Goal: Find specific page/section: Find specific page/section

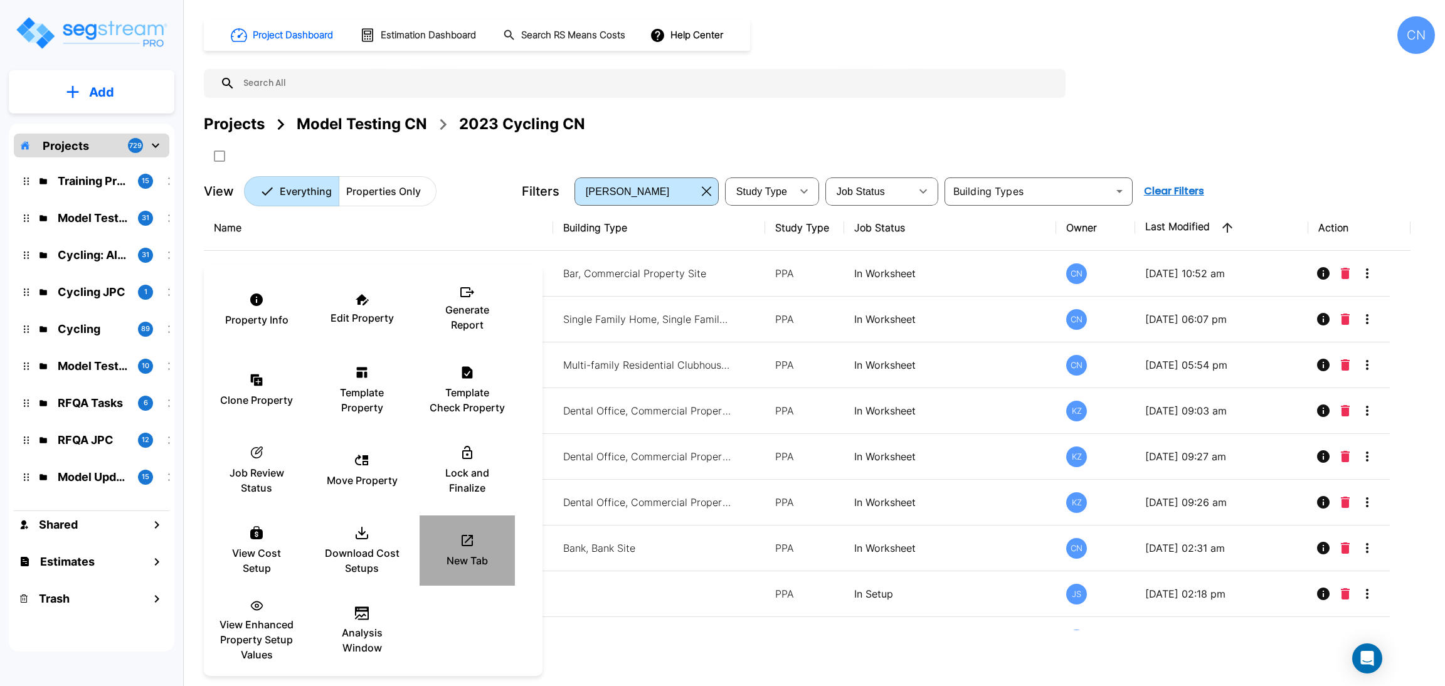
click at [454, 533] on div "New Tab" at bounding box center [467, 550] width 75 height 63
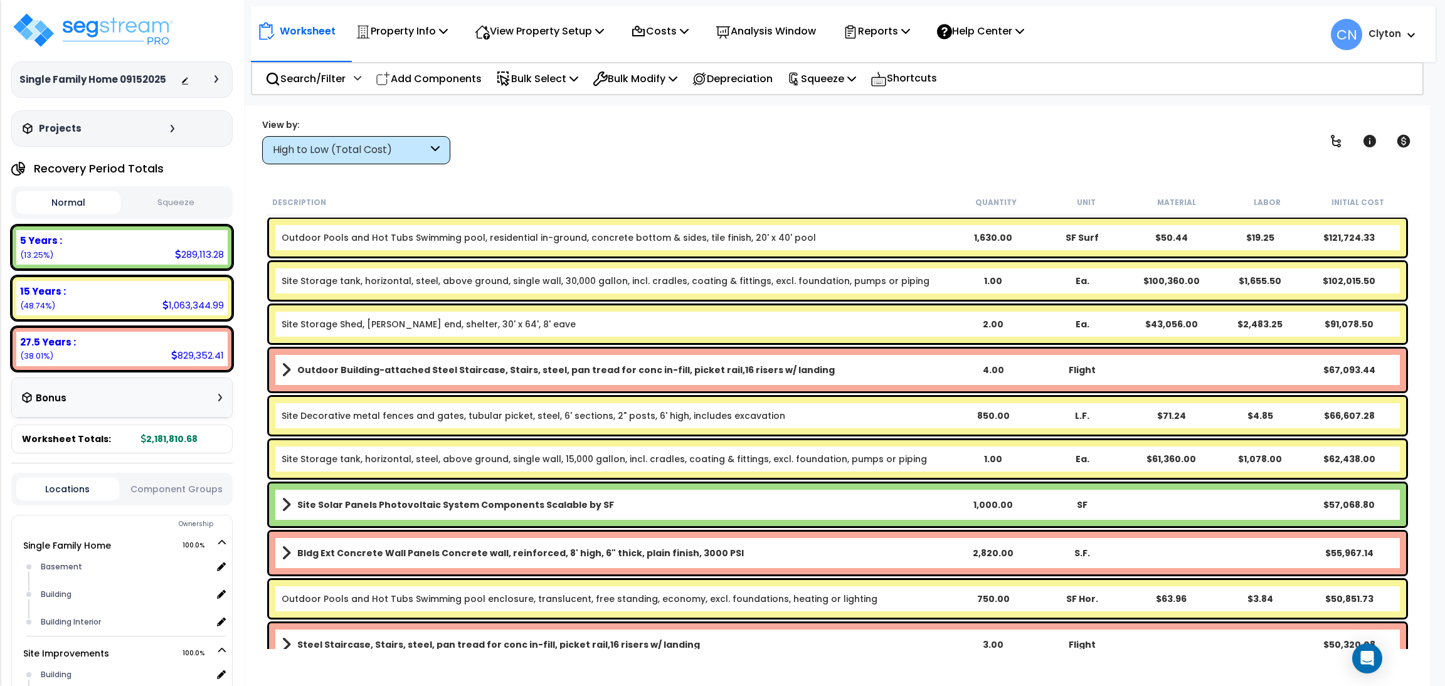
click at [353, 145] on div "High to Low (Total Cost)" at bounding box center [350, 150] width 155 height 14
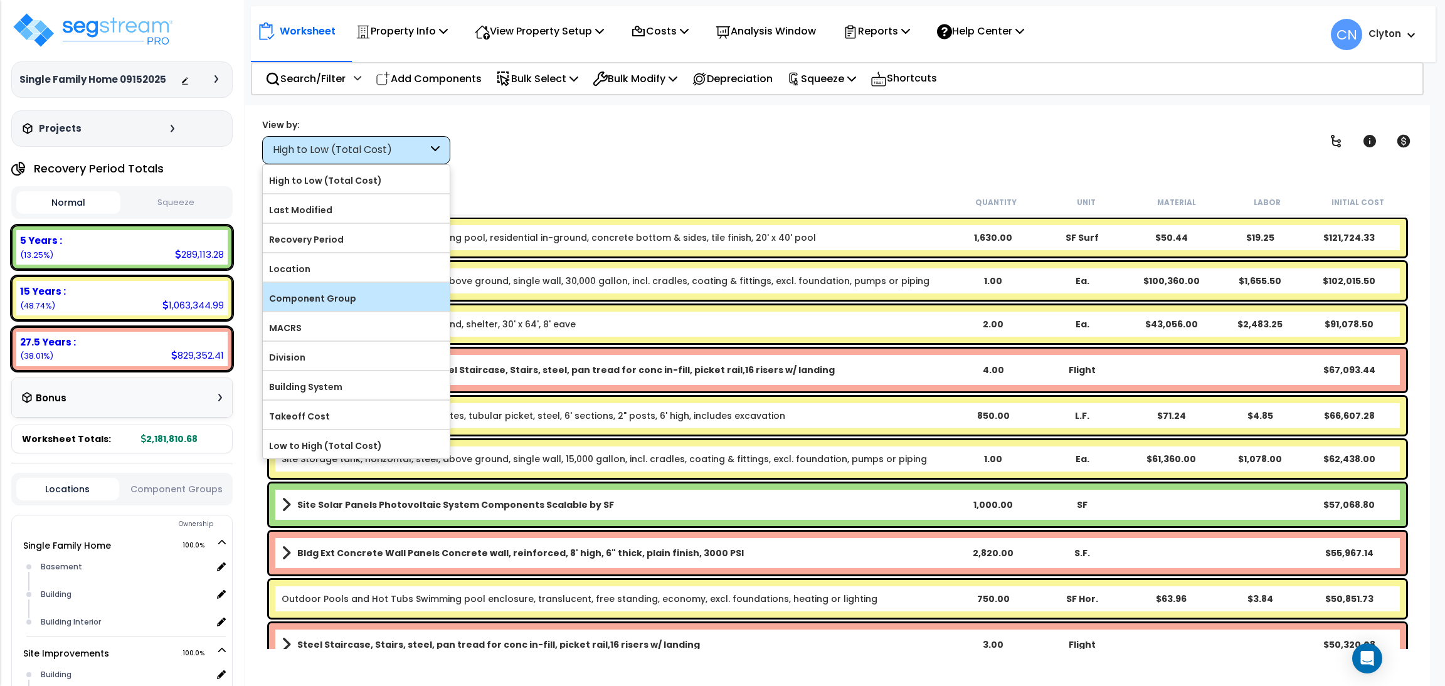
click at [327, 306] on label "Component Group" at bounding box center [356, 298] width 187 height 19
click at [0, 0] on input "Component Group" at bounding box center [0, 0] width 0 height 0
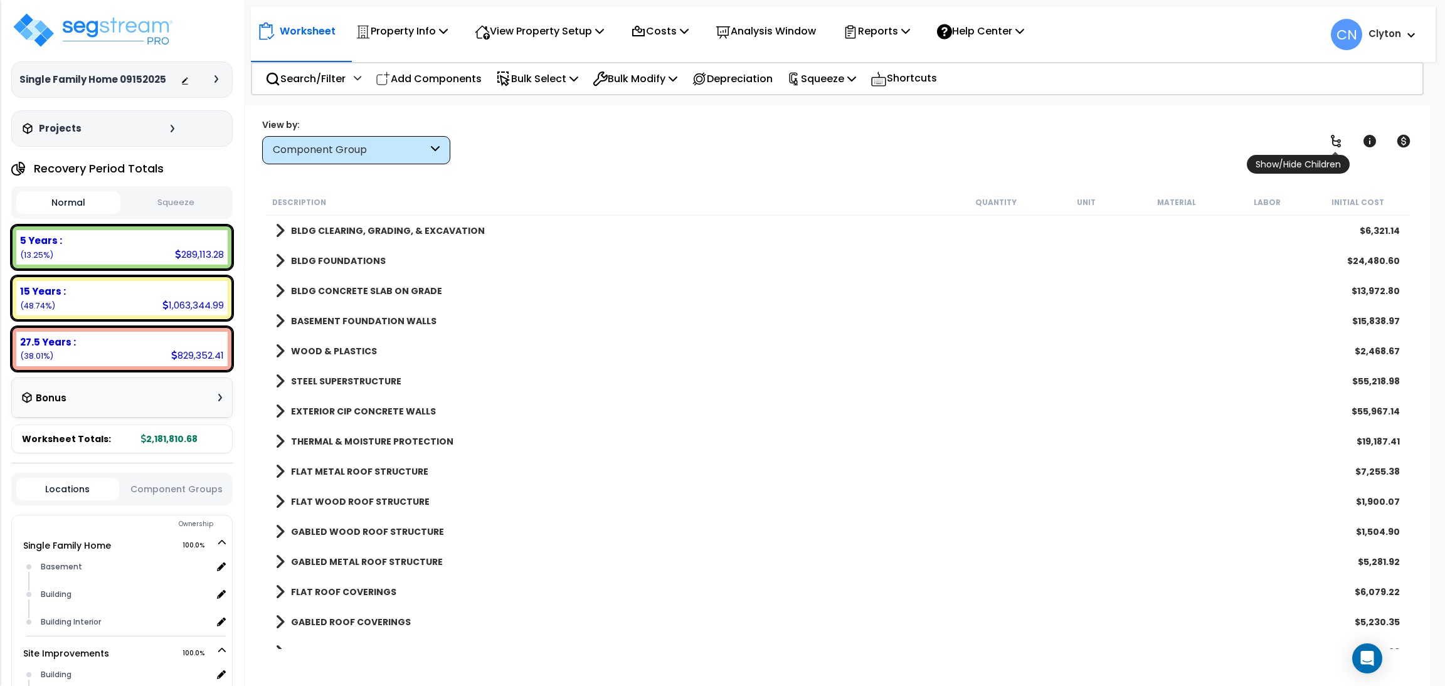
click at [1346, 141] on link at bounding box center [1336, 141] width 28 height 28
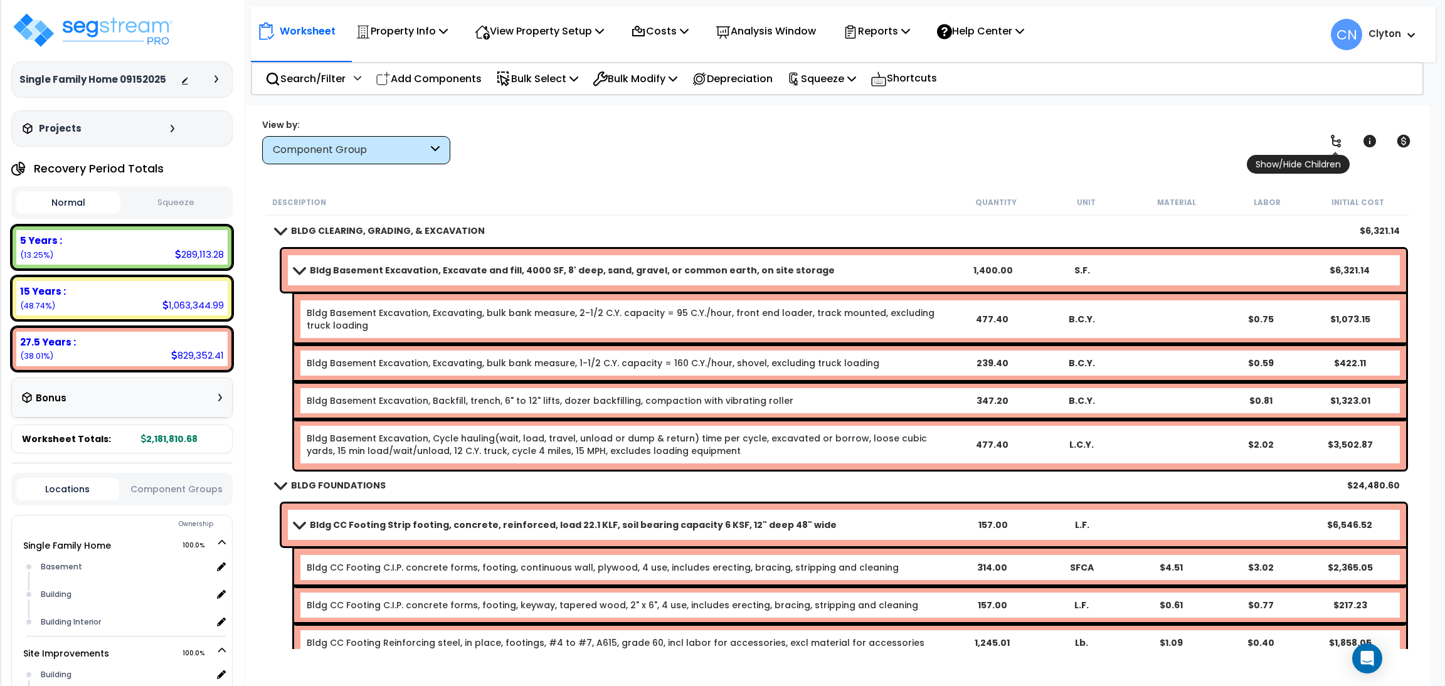
click at [1341, 142] on icon at bounding box center [1336, 141] width 15 height 15
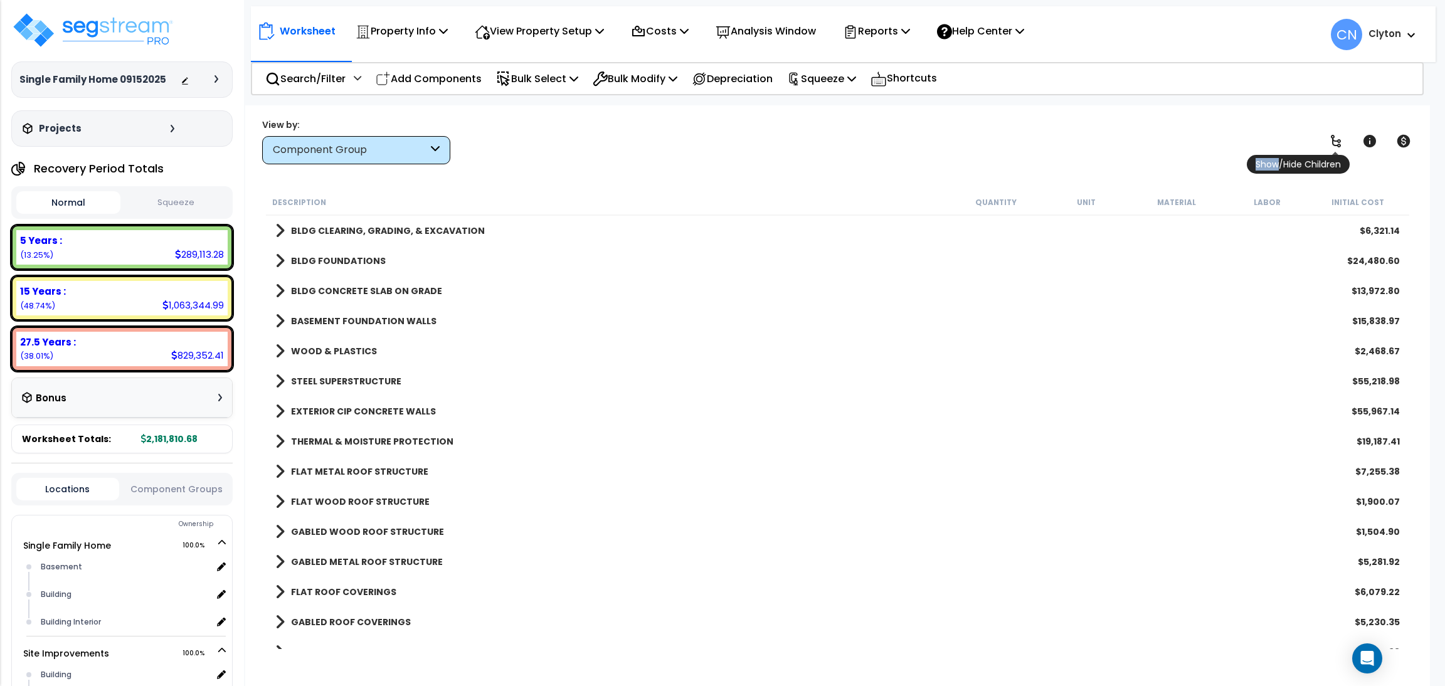
click at [1341, 142] on icon at bounding box center [1336, 141] width 15 height 15
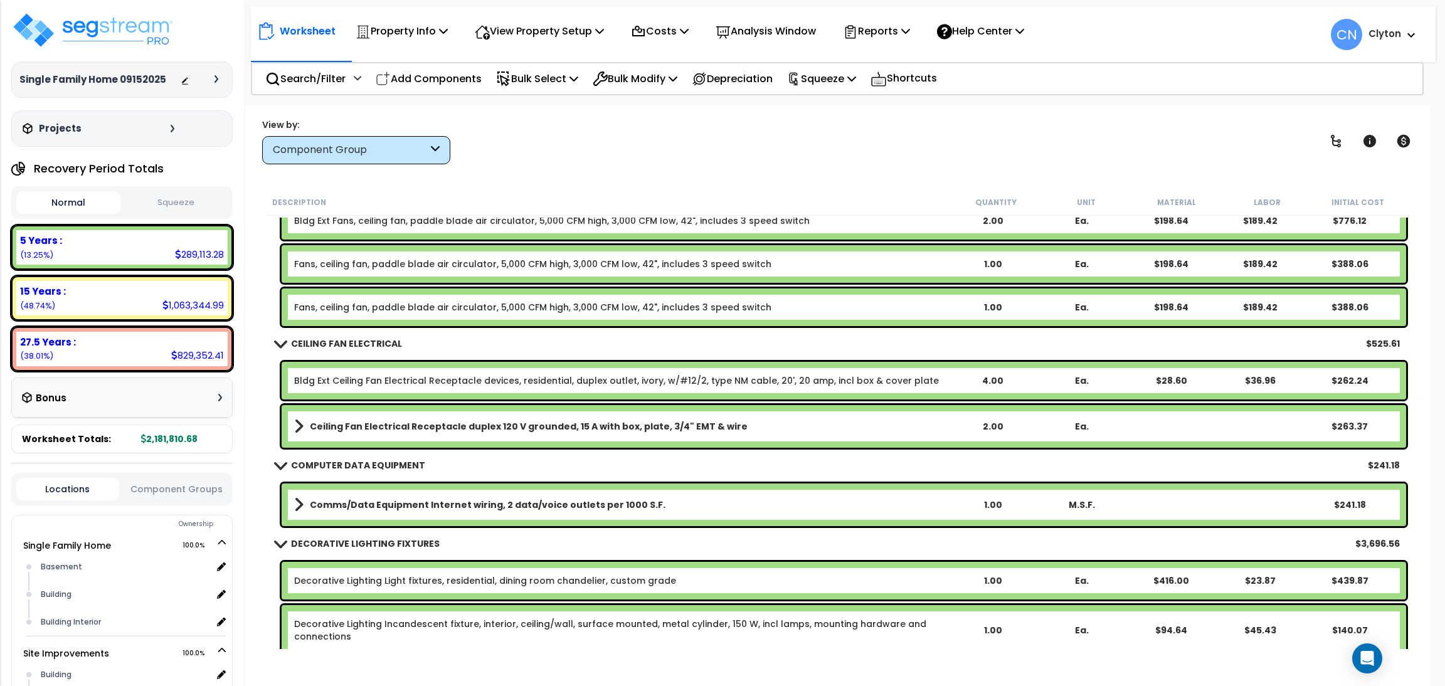
scroll to position [12609, 0]
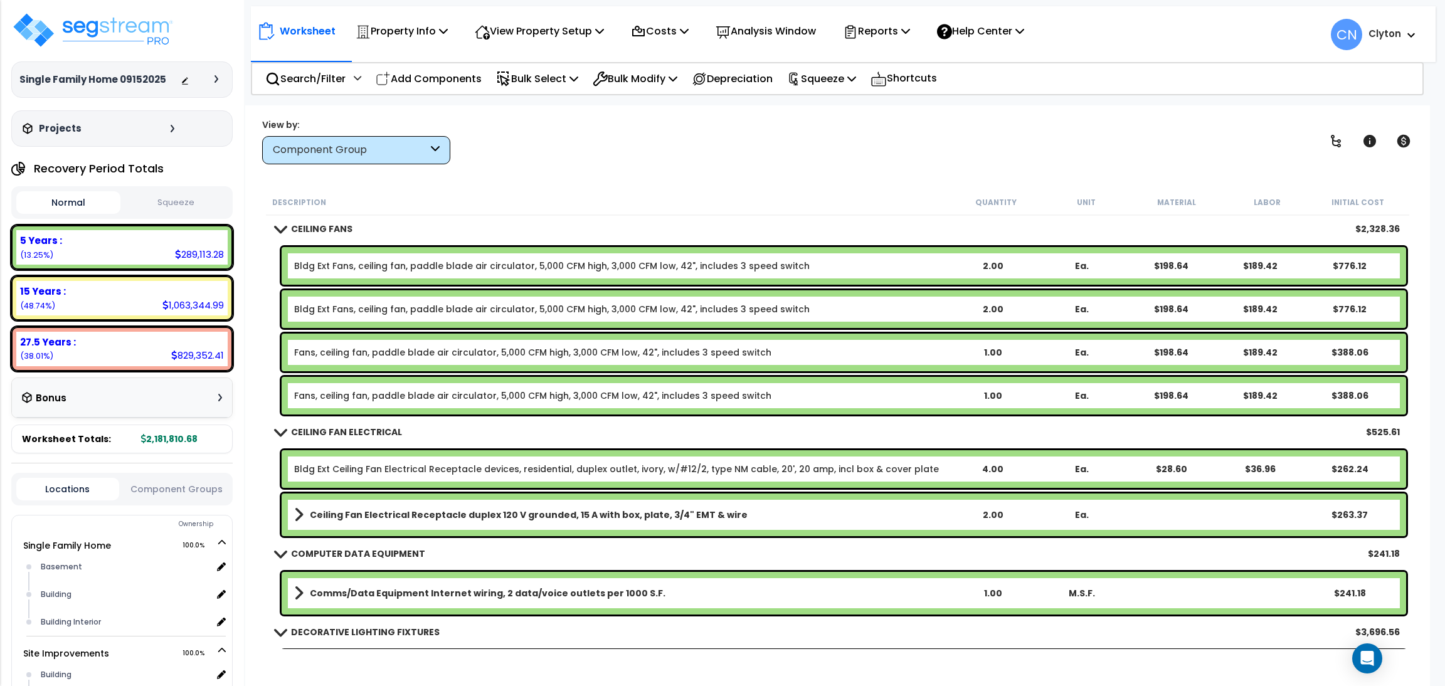
click at [361, 152] on div "Component Group" at bounding box center [350, 150] width 155 height 14
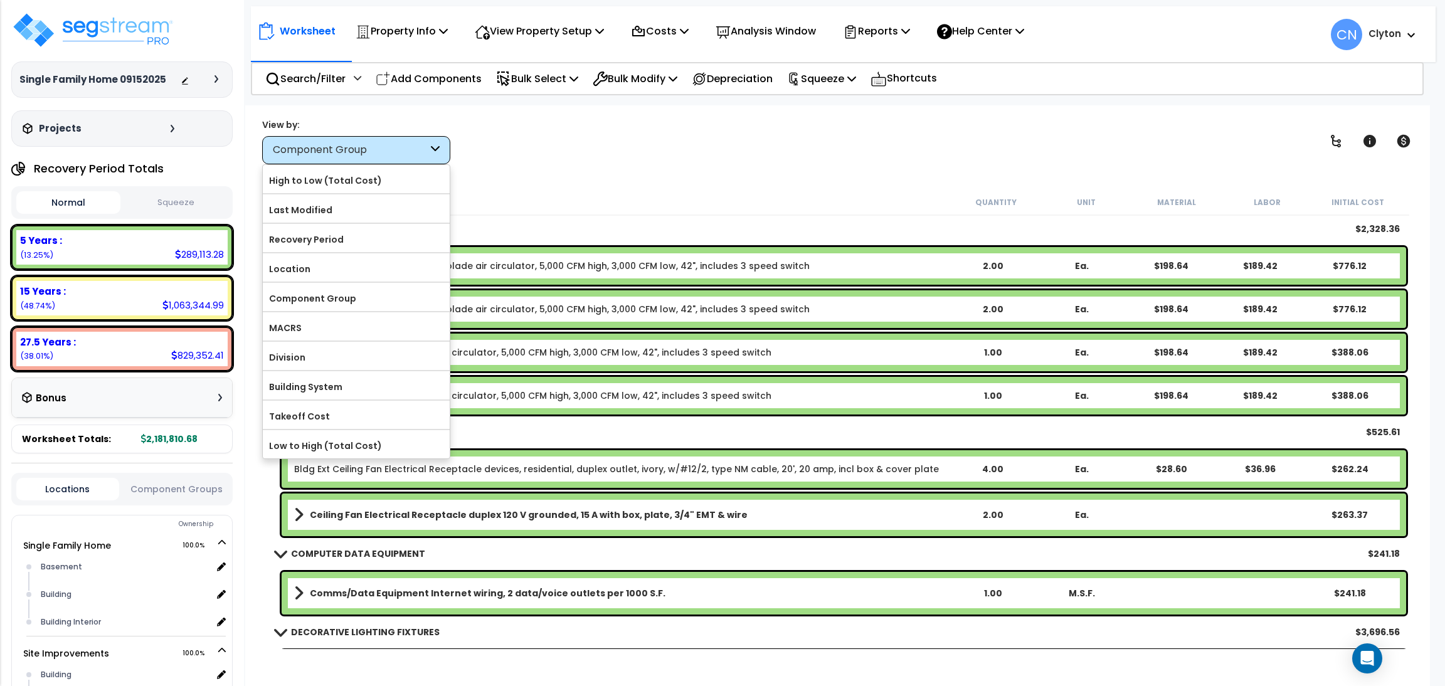
click at [361, 152] on div "Component Group" at bounding box center [350, 150] width 155 height 14
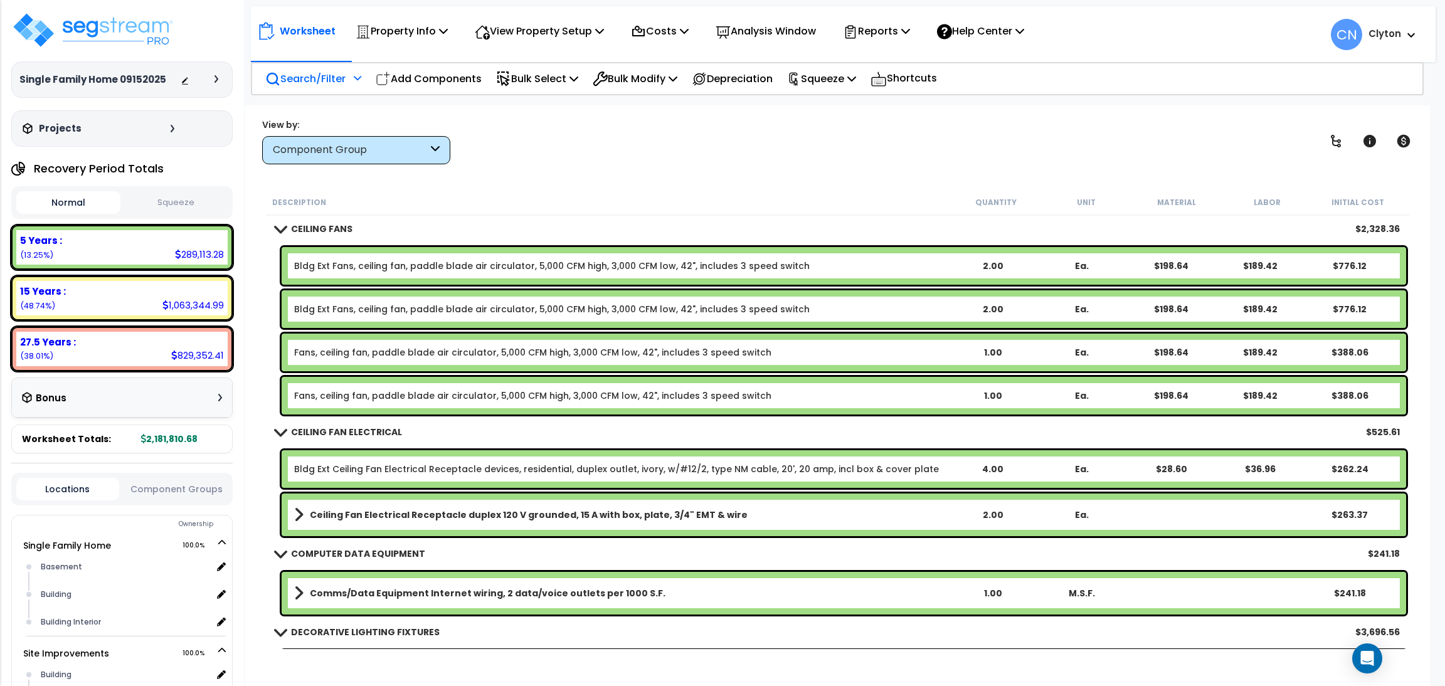
click at [313, 79] on p "Search/Filter" at bounding box center [305, 78] width 80 height 17
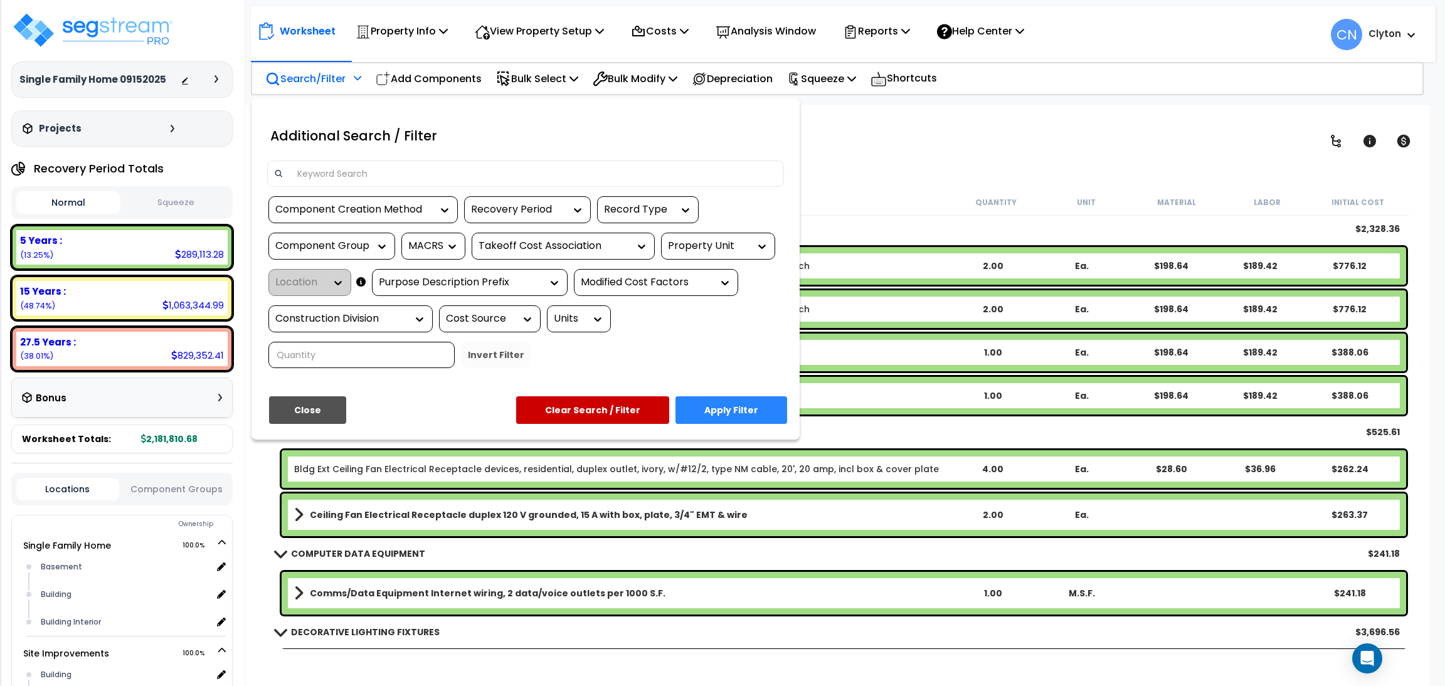
click at [349, 241] on div "Component Group" at bounding box center [322, 246] width 94 height 14
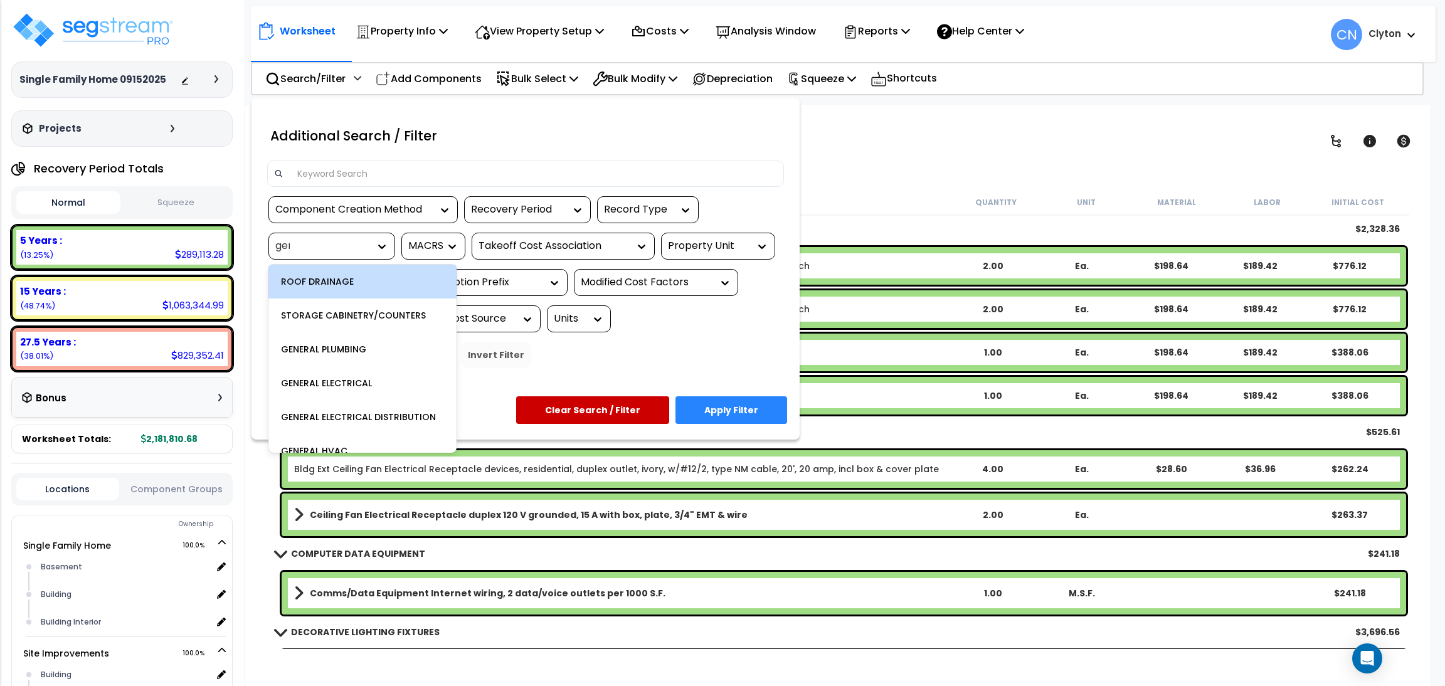
scroll to position [0, 0]
type input "gene"
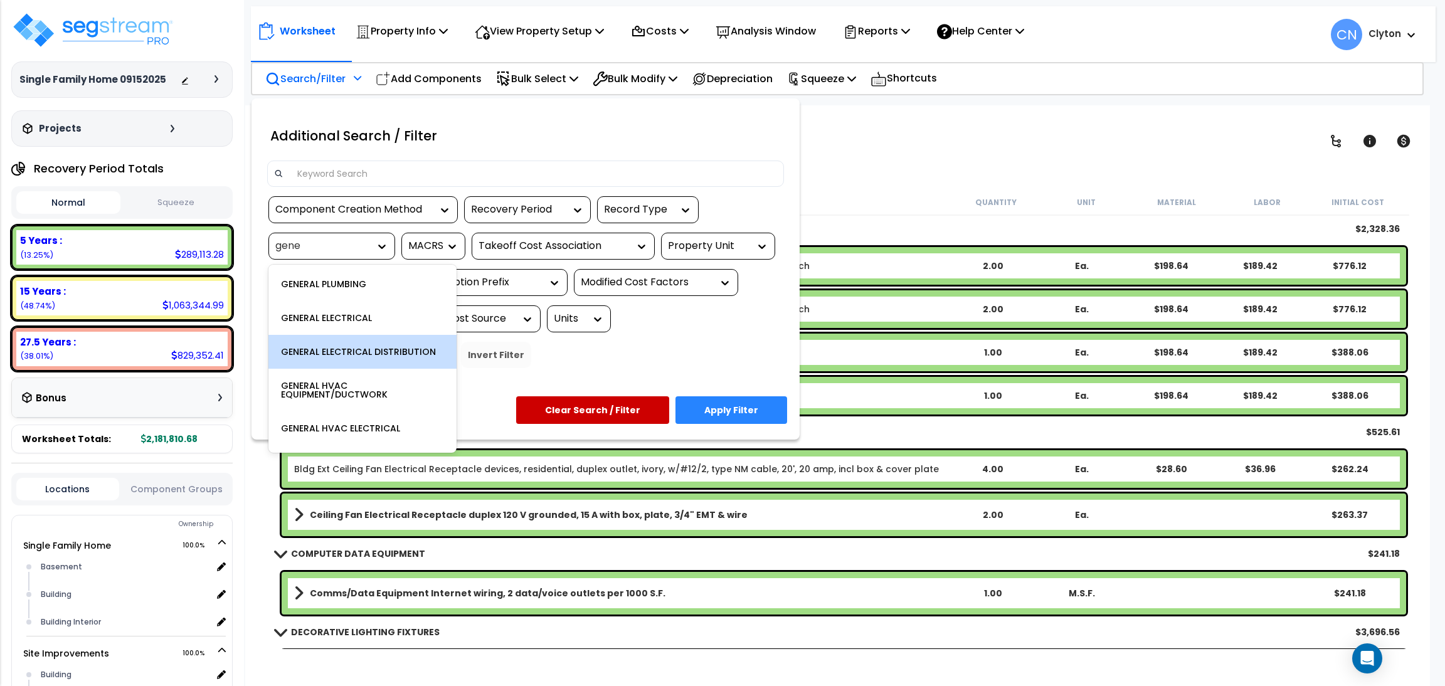
click at [349, 349] on div "GENERAL ELECTRICAL DISTRIBUTION" at bounding box center [362, 352] width 188 height 34
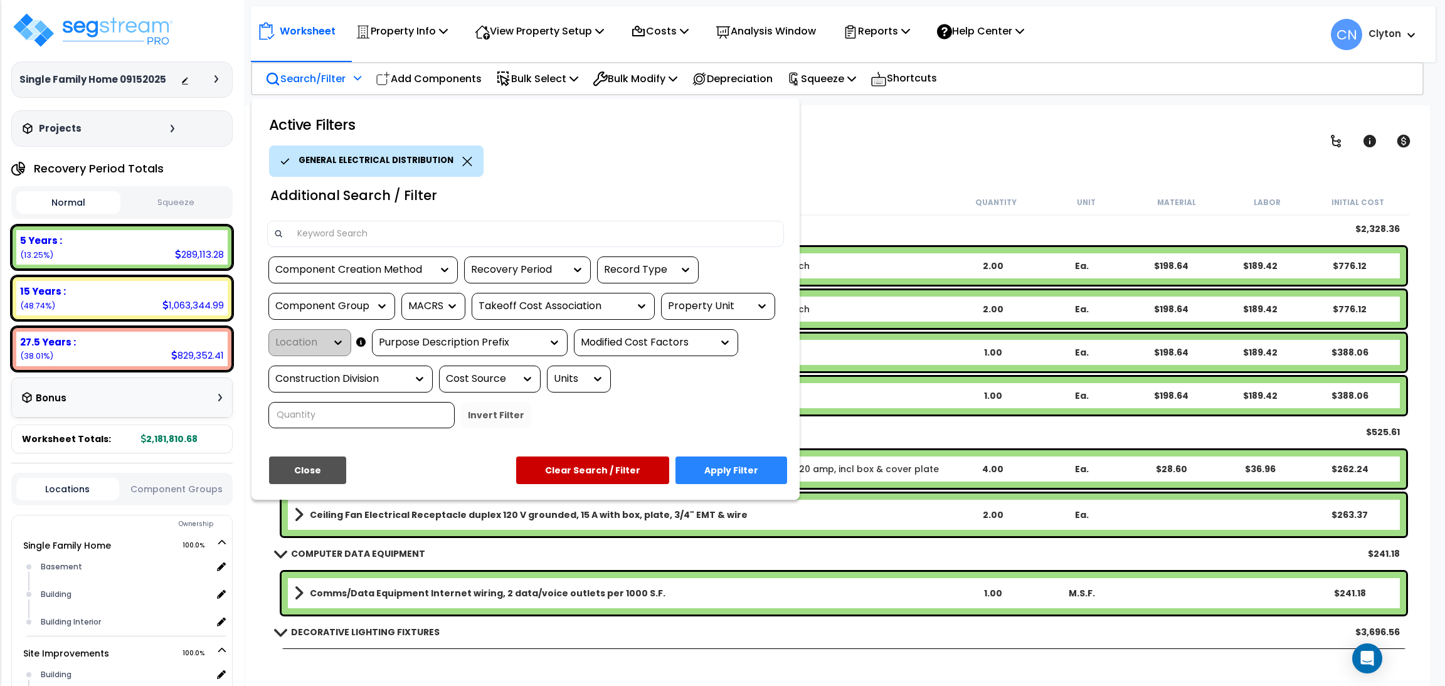
click at [757, 465] on button "Apply Filter" at bounding box center [732, 471] width 112 height 28
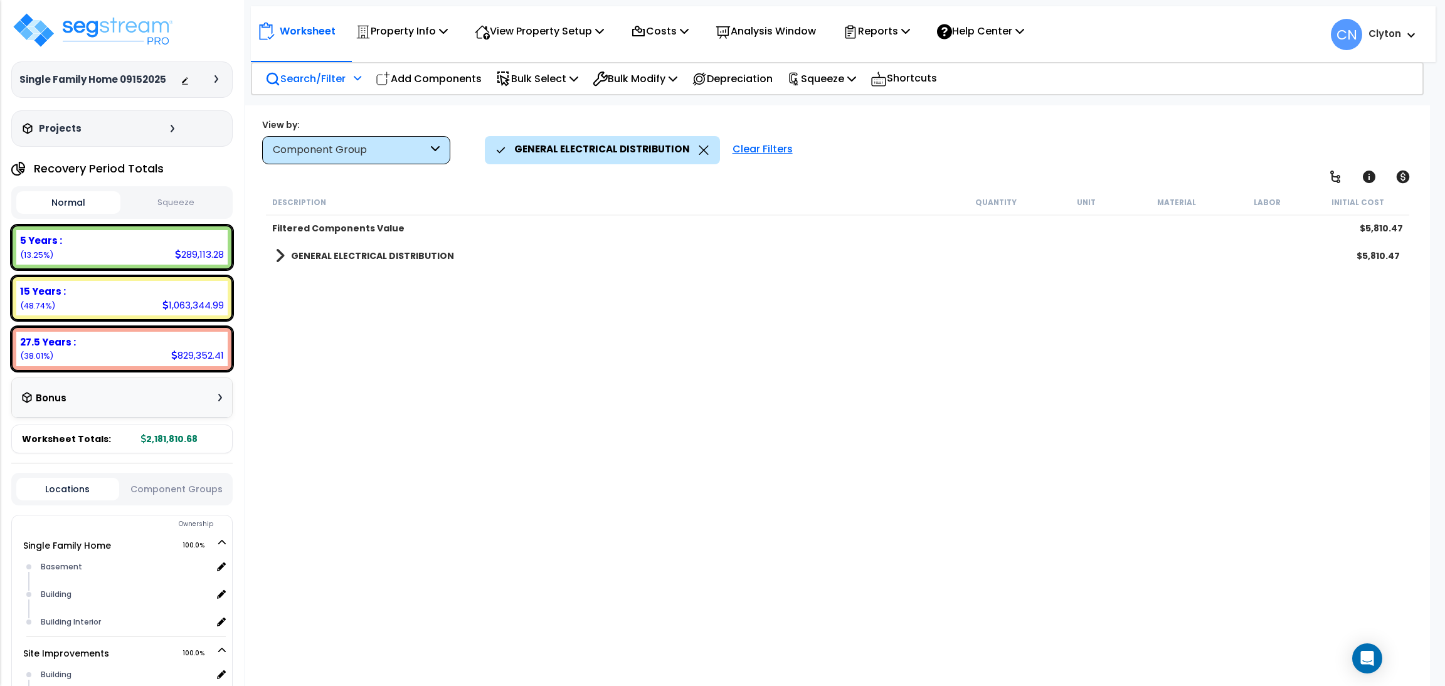
click at [353, 265] on div "GENERAL ELECTRICAL DISTRIBUTION $5,810.47" at bounding box center [837, 256] width 1137 height 30
click at [339, 253] on b "GENERAL ELECTRICAL DISTRIBUTION" at bounding box center [372, 256] width 163 height 13
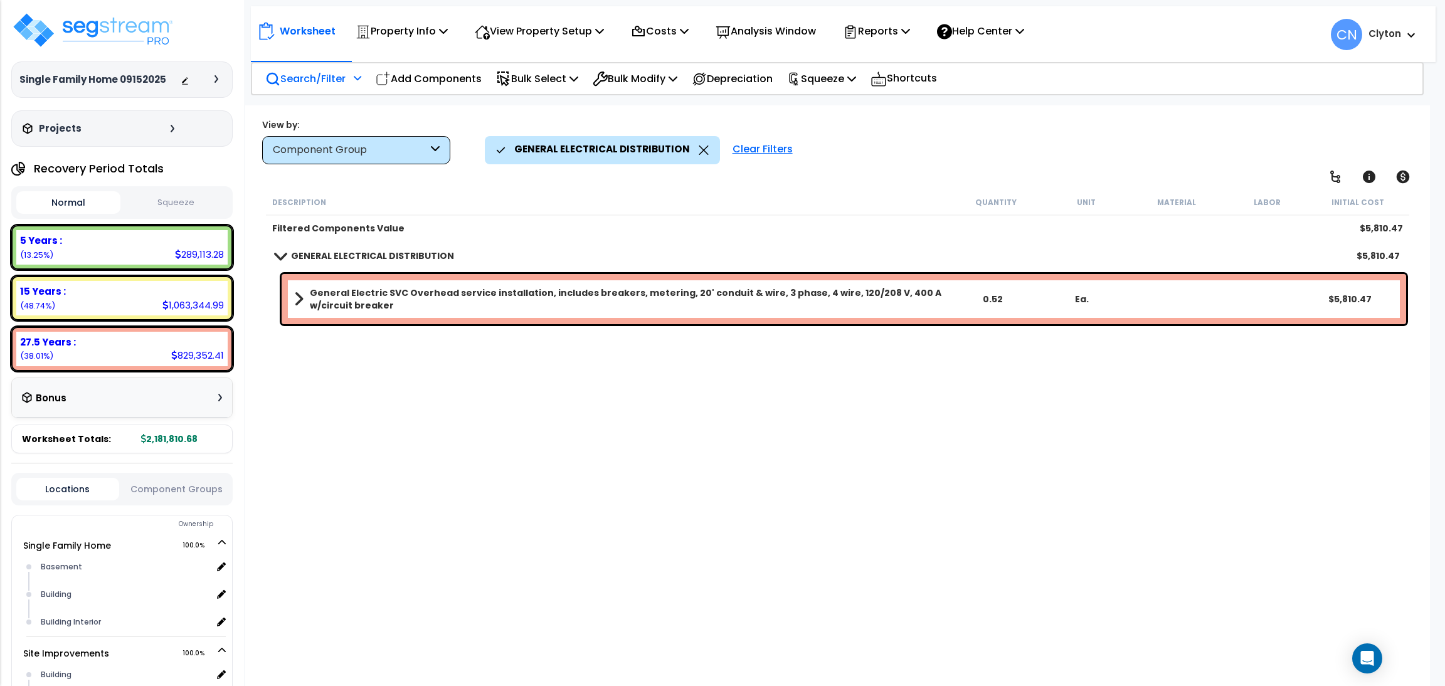
click at [699, 154] on icon at bounding box center [704, 150] width 10 height 9
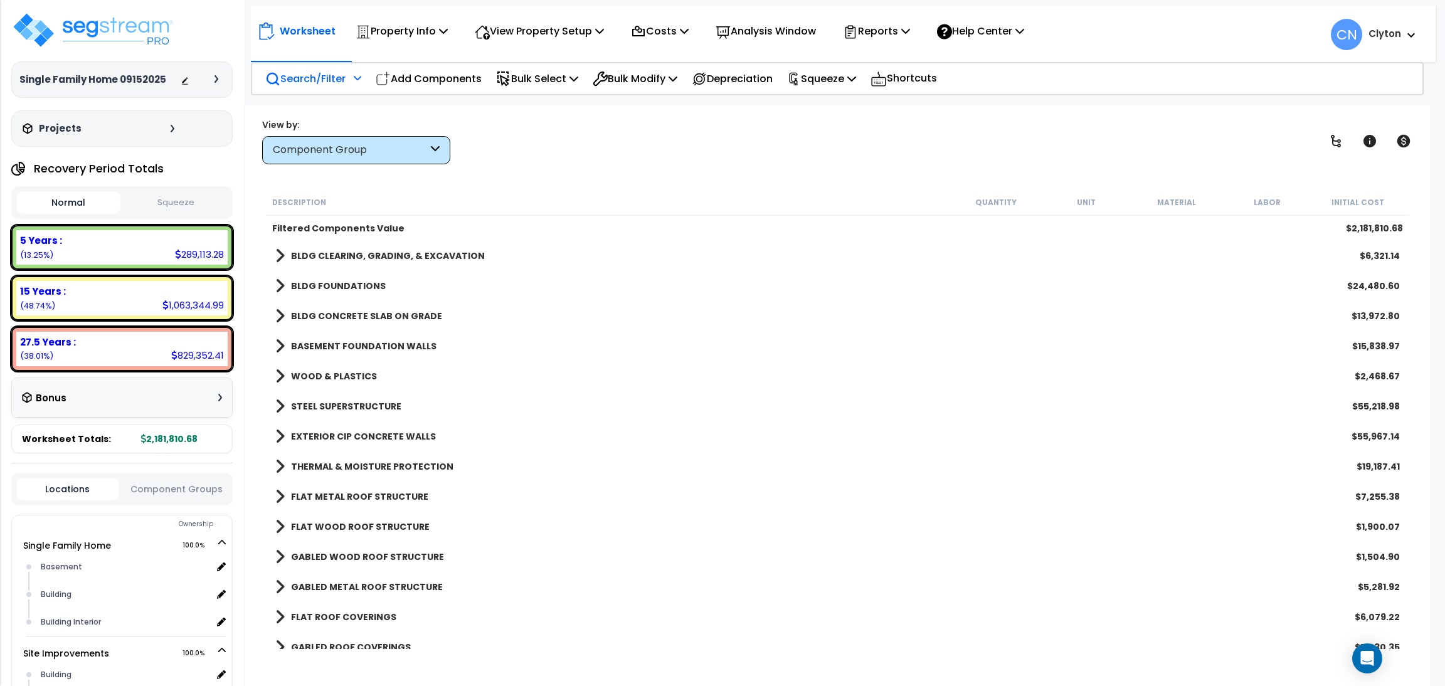
click at [288, 73] on p "Search/Filter" at bounding box center [305, 78] width 80 height 17
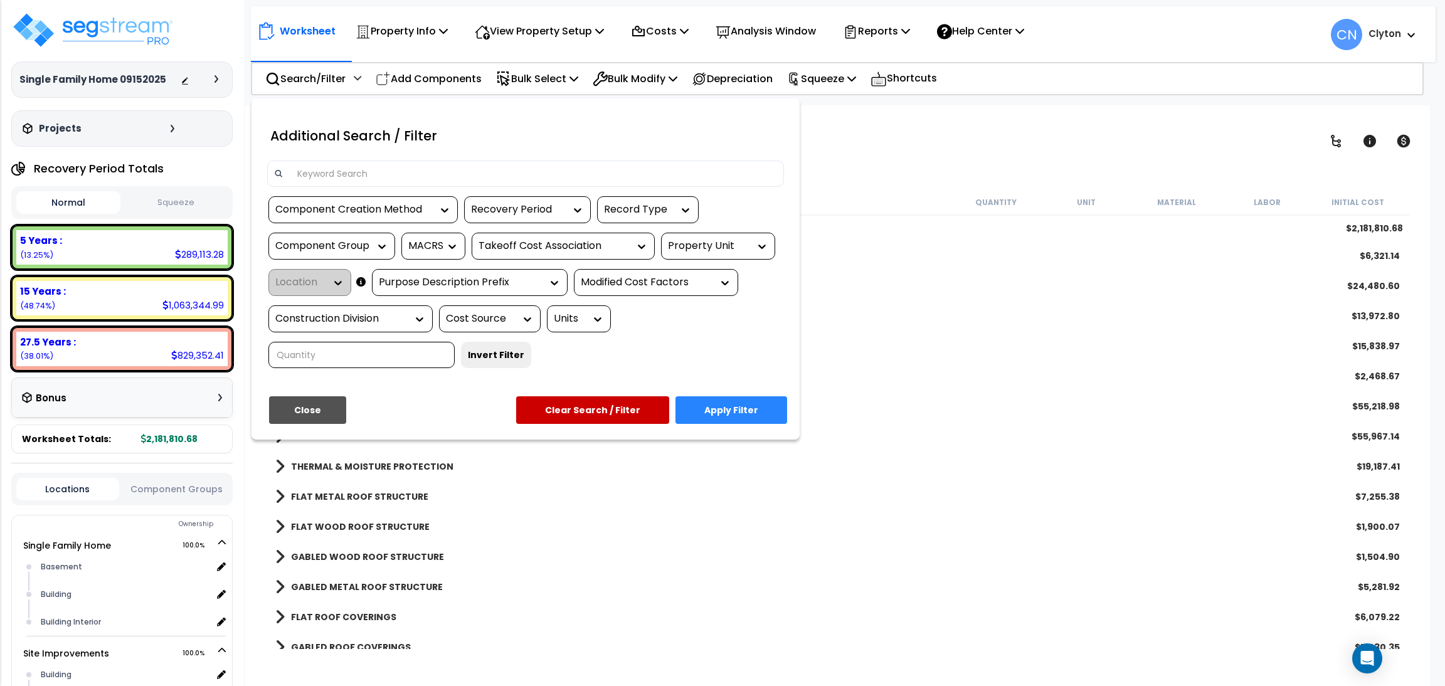
click at [363, 180] on input at bounding box center [533, 173] width 487 height 19
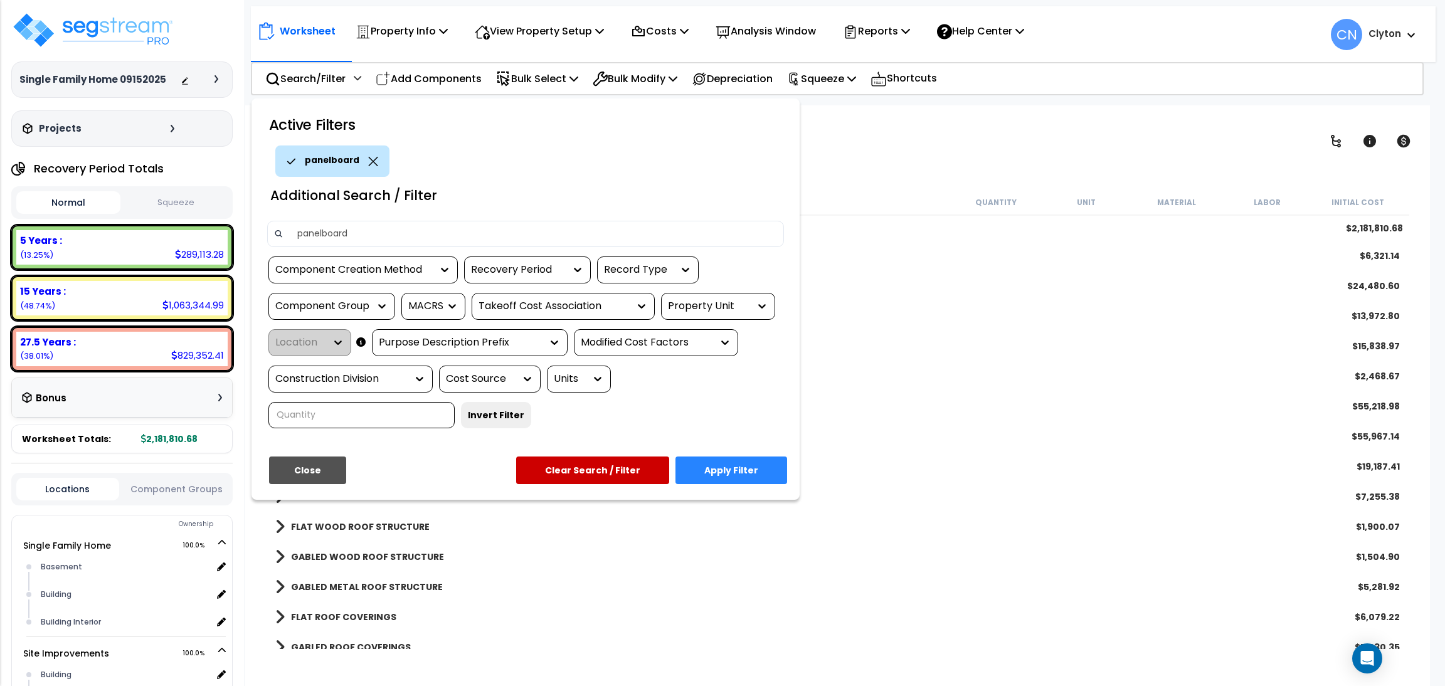
type input "panelboard"
click at [762, 464] on button "Apply Filter" at bounding box center [732, 471] width 112 height 28
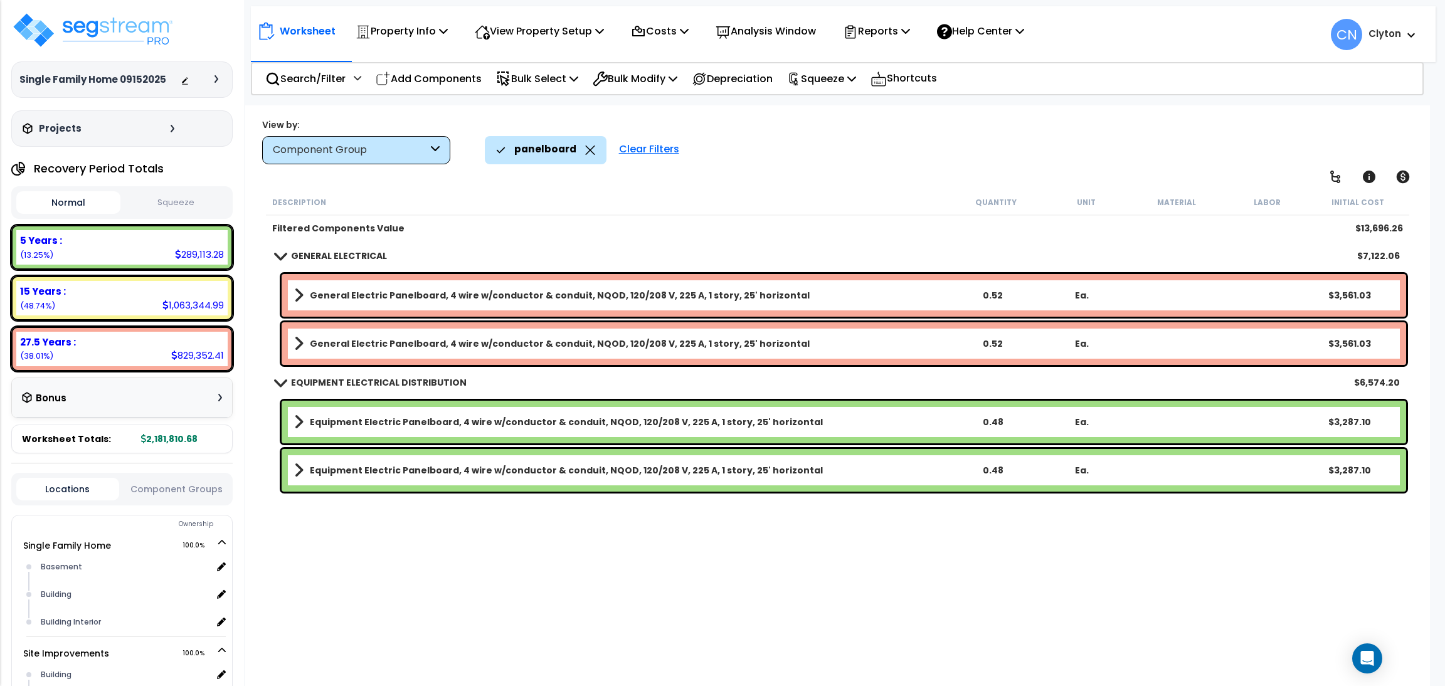
click at [590, 152] on icon at bounding box center [590, 150] width 10 height 9
